Goal: Task Accomplishment & Management: Use online tool/utility

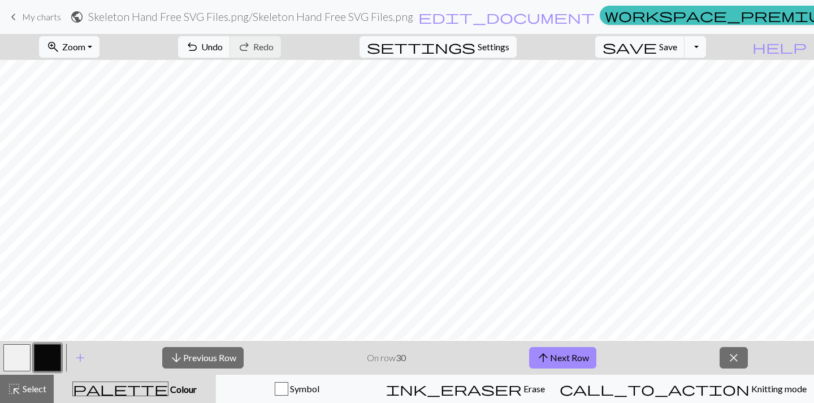
scroll to position [1306, 597]
click at [578, 356] on button "arrow_upward Next Row" at bounding box center [562, 357] width 67 height 21
click at [562, 358] on button "arrow_upward Next Row" at bounding box center [562, 357] width 67 height 21
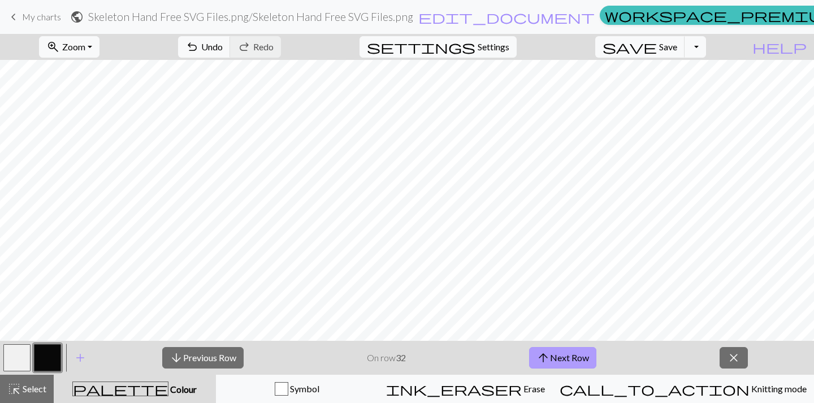
click at [586, 364] on button "arrow_upward Next Row" at bounding box center [562, 357] width 67 height 21
click at [553, 357] on button "arrow_upward Next Row" at bounding box center [562, 357] width 67 height 21
click at [578, 363] on button "arrow_upward Next Row" at bounding box center [562, 357] width 67 height 21
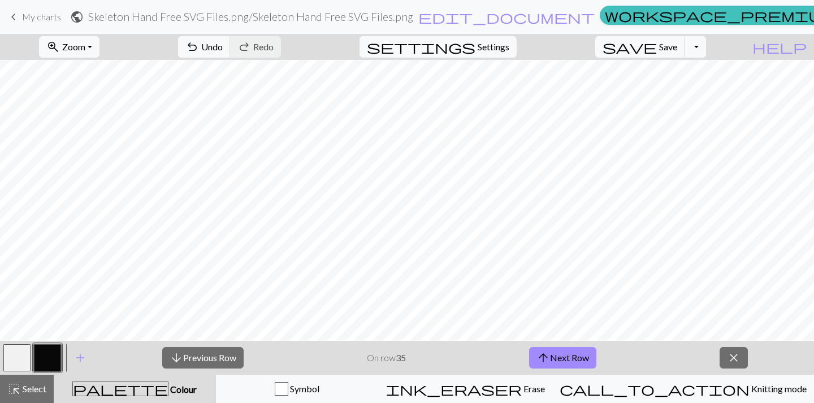
scroll to position [1288, 98]
click at [544, 353] on span "arrow_upward" at bounding box center [544, 358] width 14 height 16
click at [582, 356] on button "arrow_upward Next Row" at bounding box center [562, 357] width 67 height 21
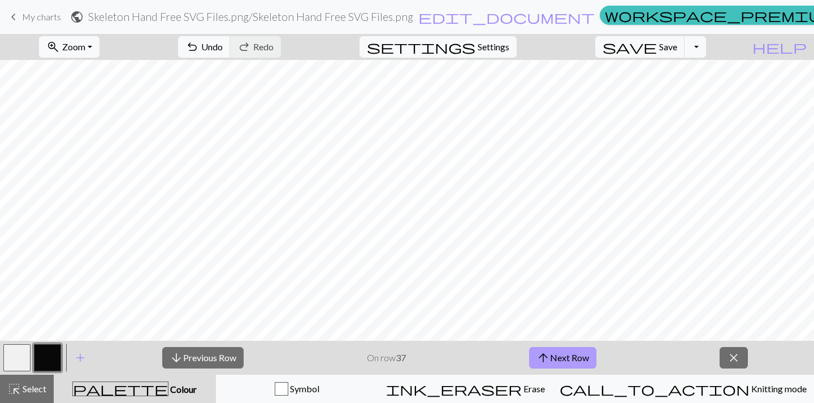
click at [564, 356] on button "arrow_upward Next Row" at bounding box center [562, 357] width 67 height 21
click at [549, 358] on span "arrow_upward" at bounding box center [544, 358] width 14 height 16
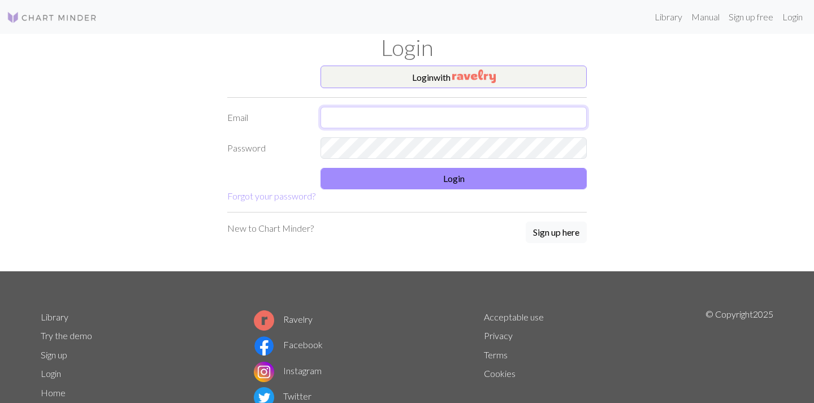
type input "[EMAIL_ADDRESS][DOMAIN_NAME]"
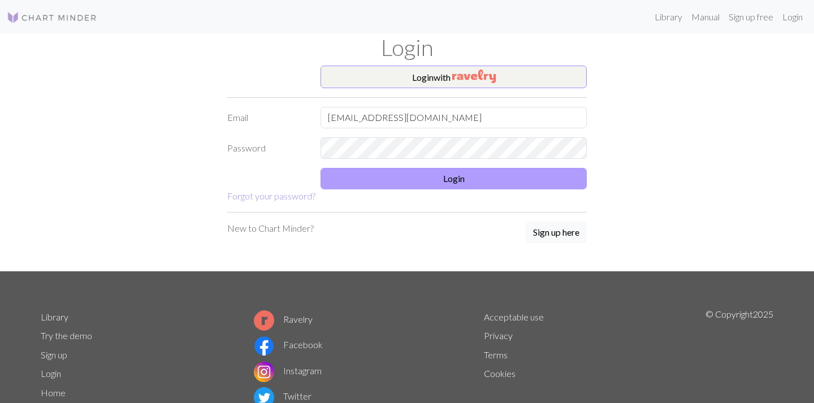
click at [443, 186] on button "Login" at bounding box center [454, 178] width 266 height 21
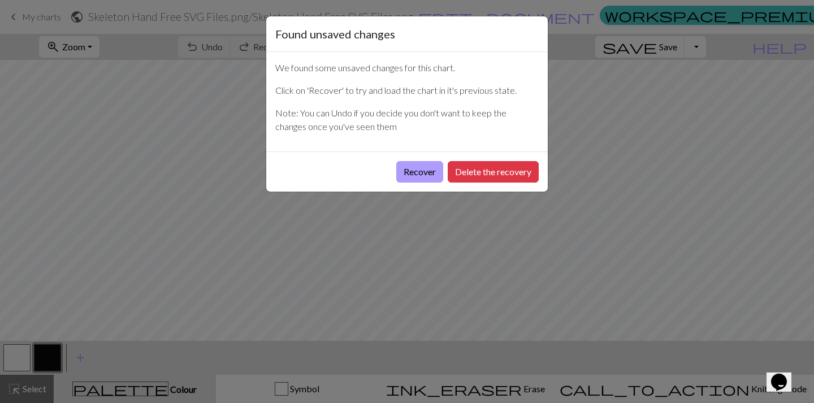
click at [416, 174] on button "Recover" at bounding box center [419, 171] width 47 height 21
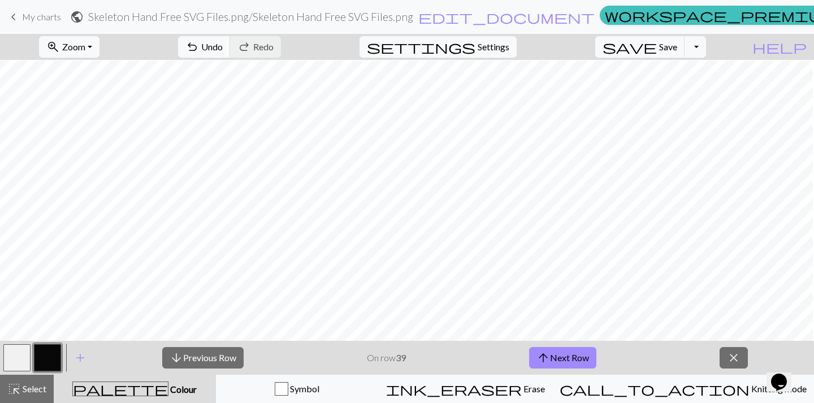
scroll to position [1301, 99]
click at [546, 360] on span "arrow_upward" at bounding box center [544, 358] width 14 height 16
click at [577, 353] on button "arrow_upward Next Row" at bounding box center [562, 357] width 67 height 21
